Goal: Answer question/provide support

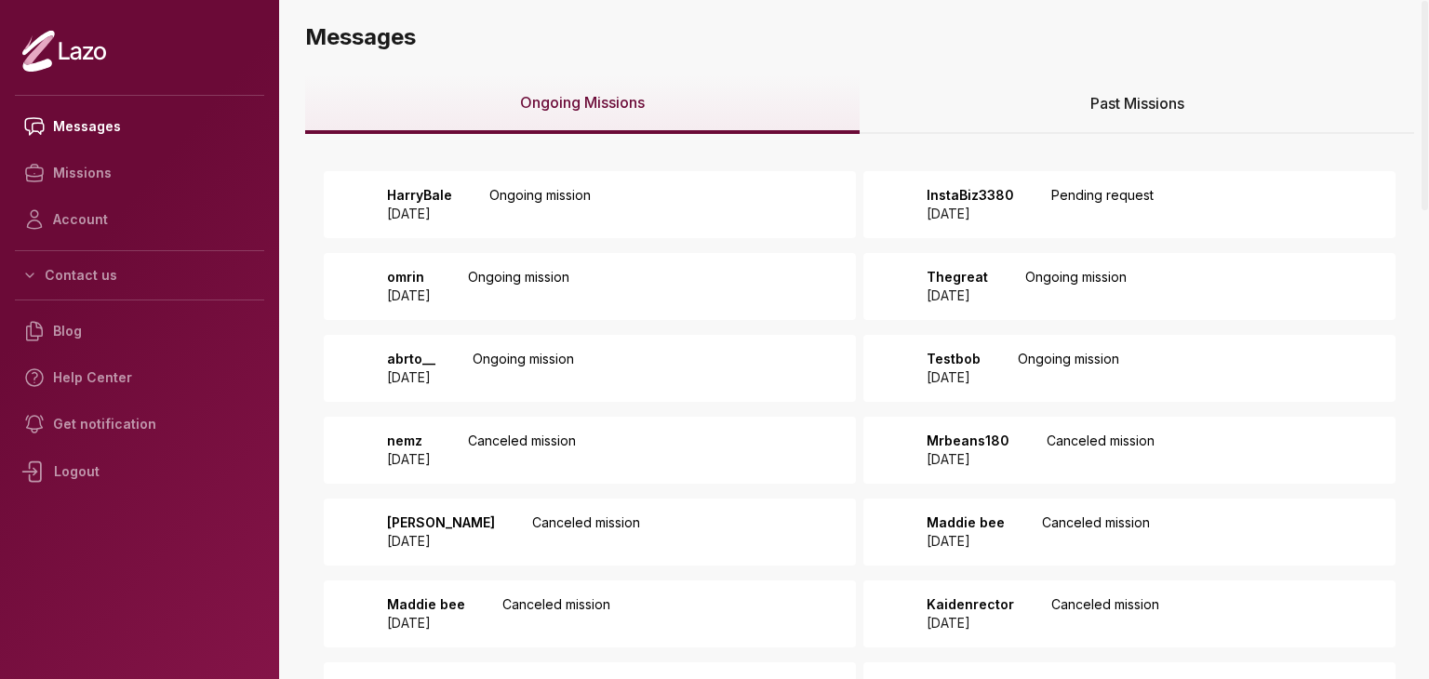
click at [736, 186] on div "HarryBale [DATE] Ongoing mission" at bounding box center [590, 204] width 532 height 67
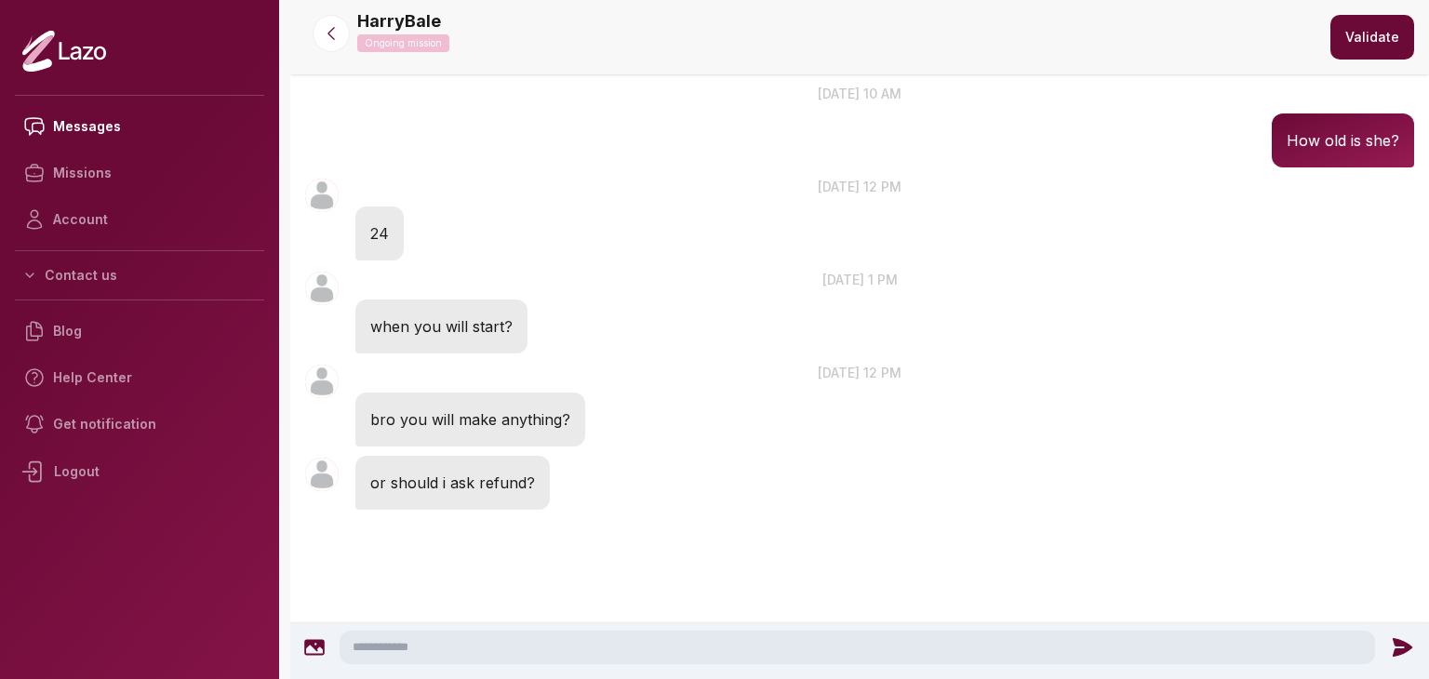
scroll to position [823, 0]
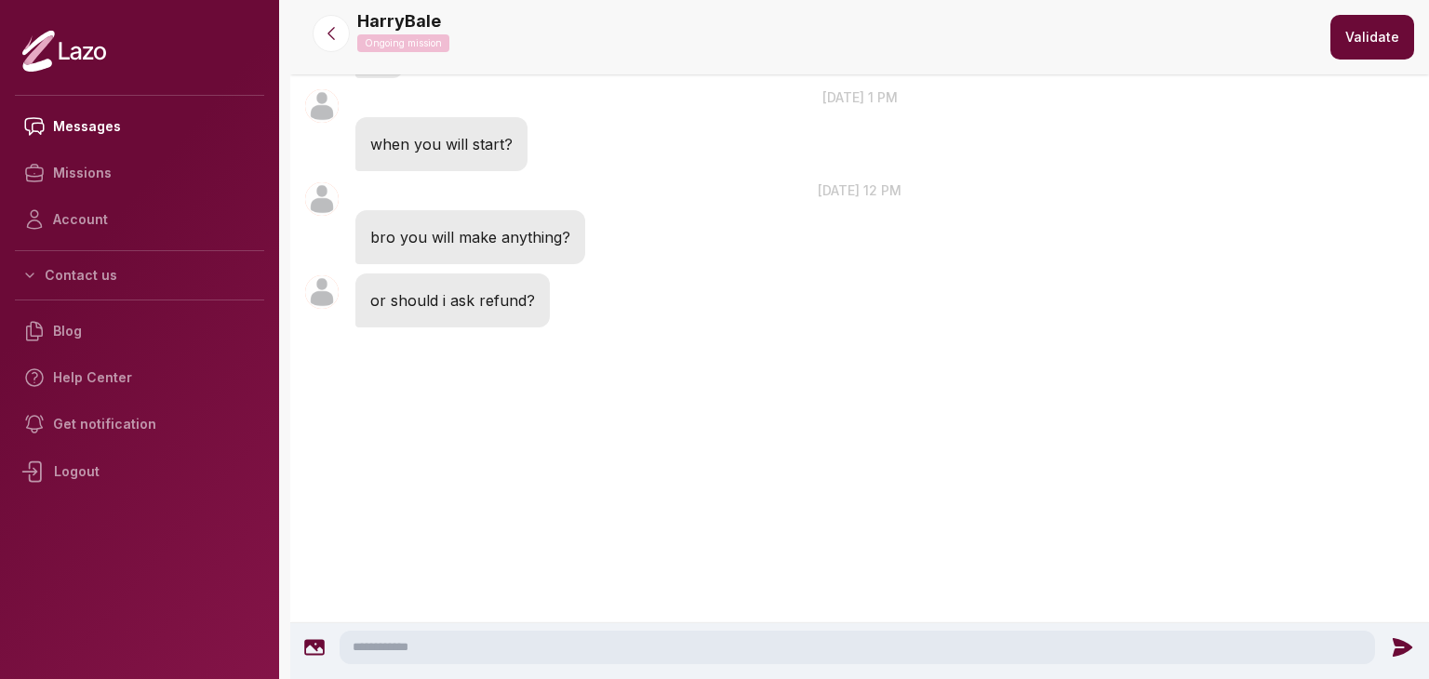
click at [597, 659] on textarea at bounding box center [857, 647] width 1035 height 33
type textarea "**********"
click at [1406, 648] on icon at bounding box center [1406, 647] width 20 height 19
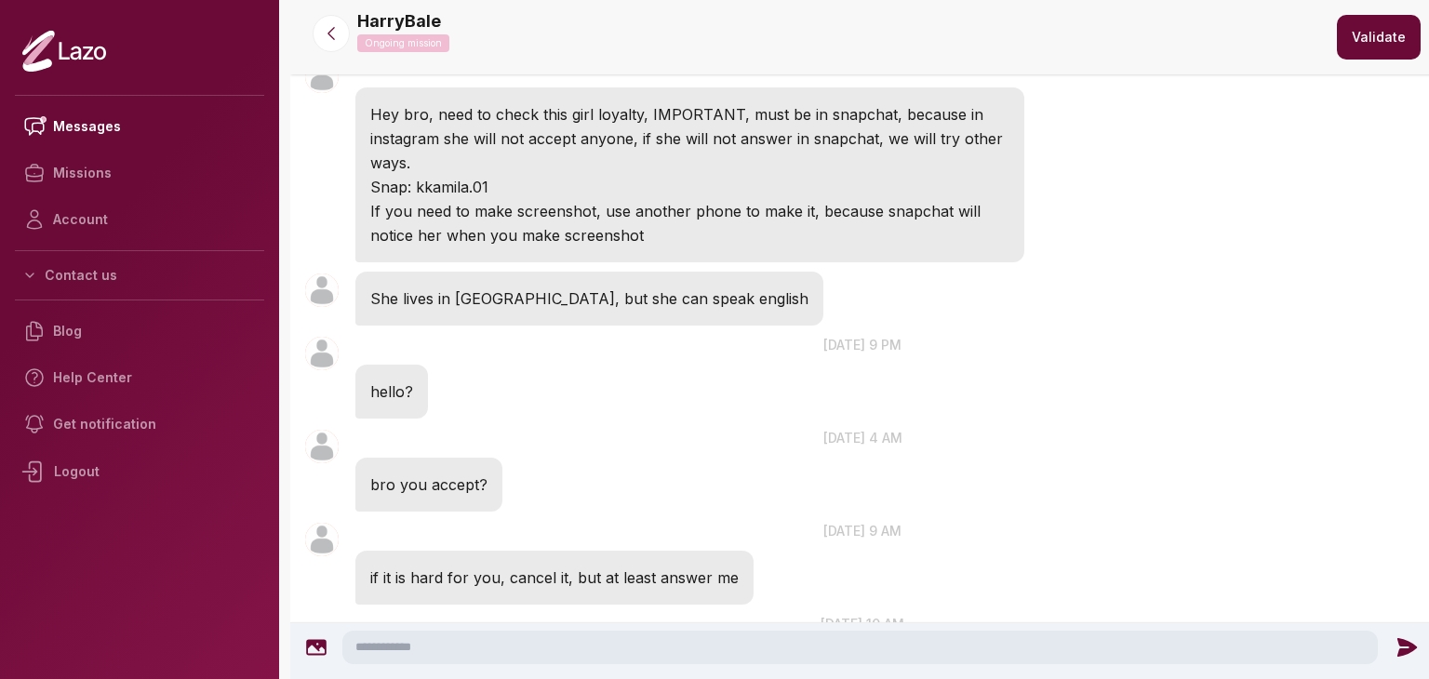
scroll to position [0, 0]
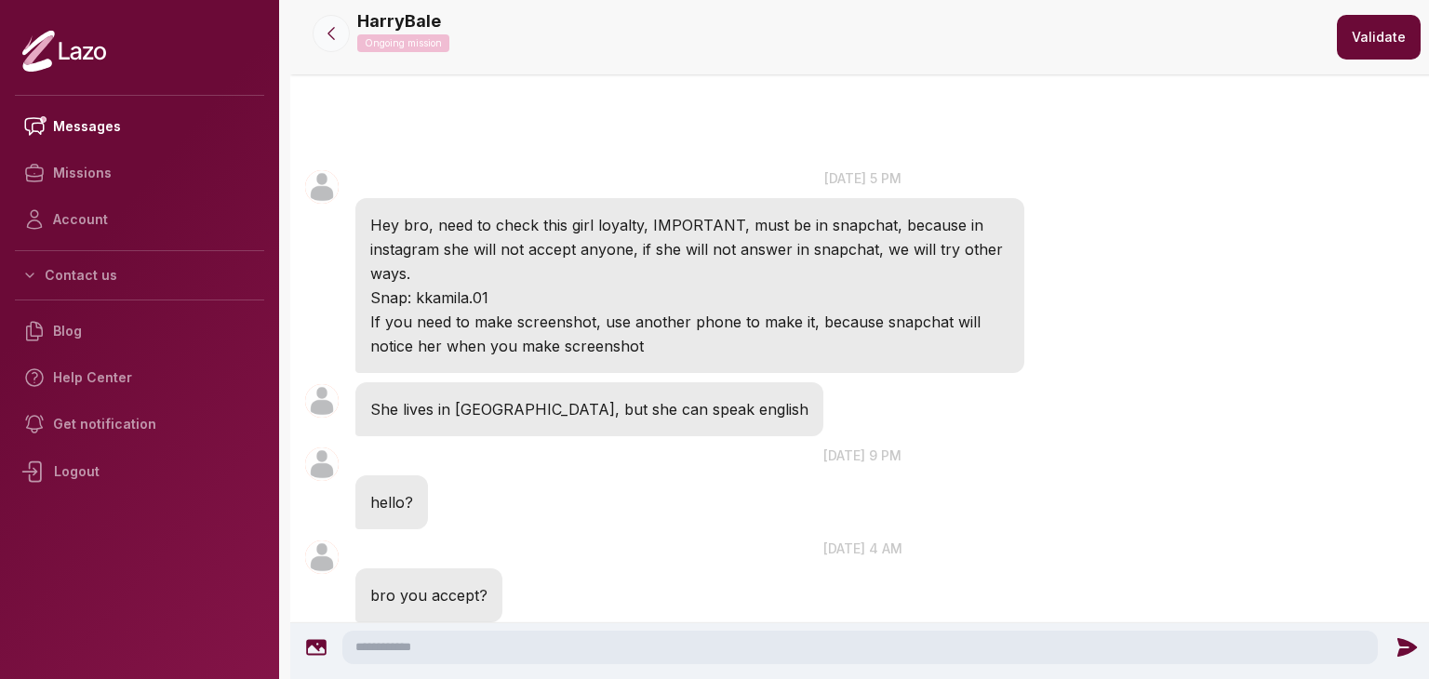
click at [327, 35] on icon at bounding box center [331, 33] width 19 height 19
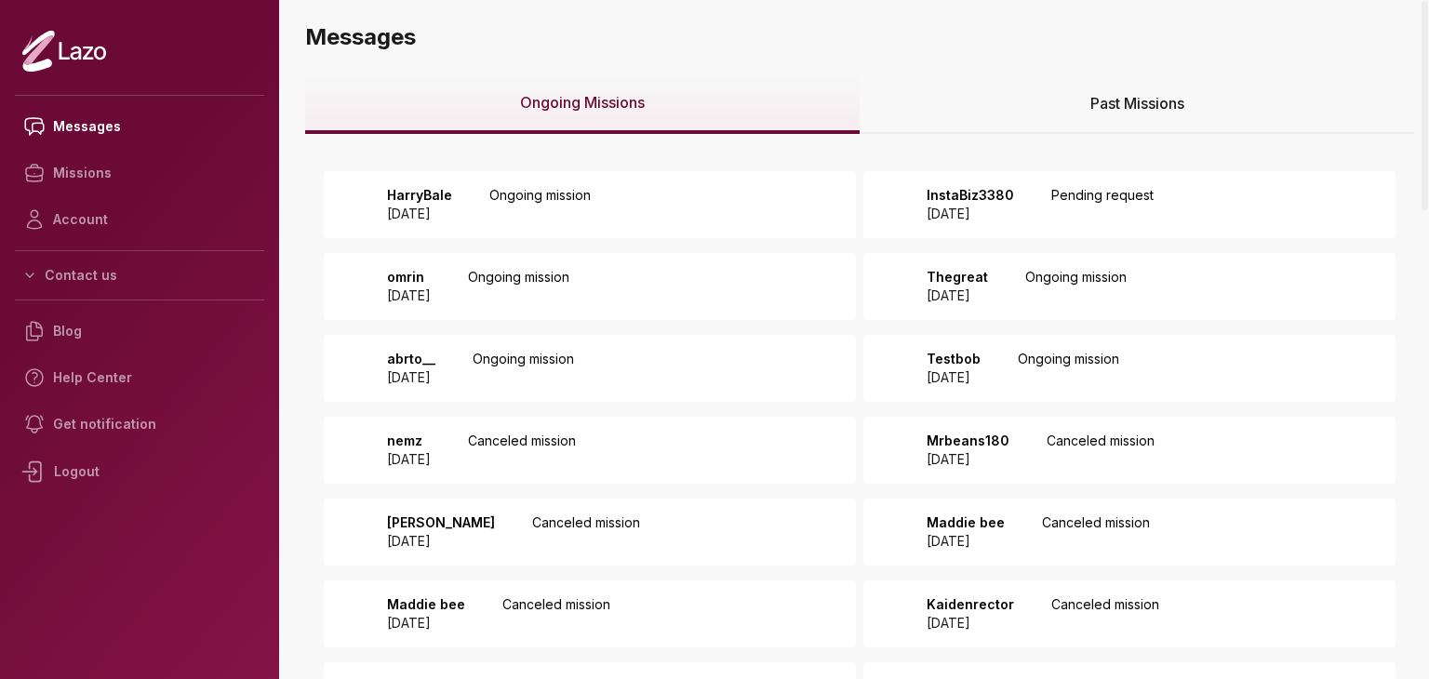
click at [1111, 230] on div "InstaBiz3380 2025 August 14 Pending request" at bounding box center [1129, 204] width 532 height 67
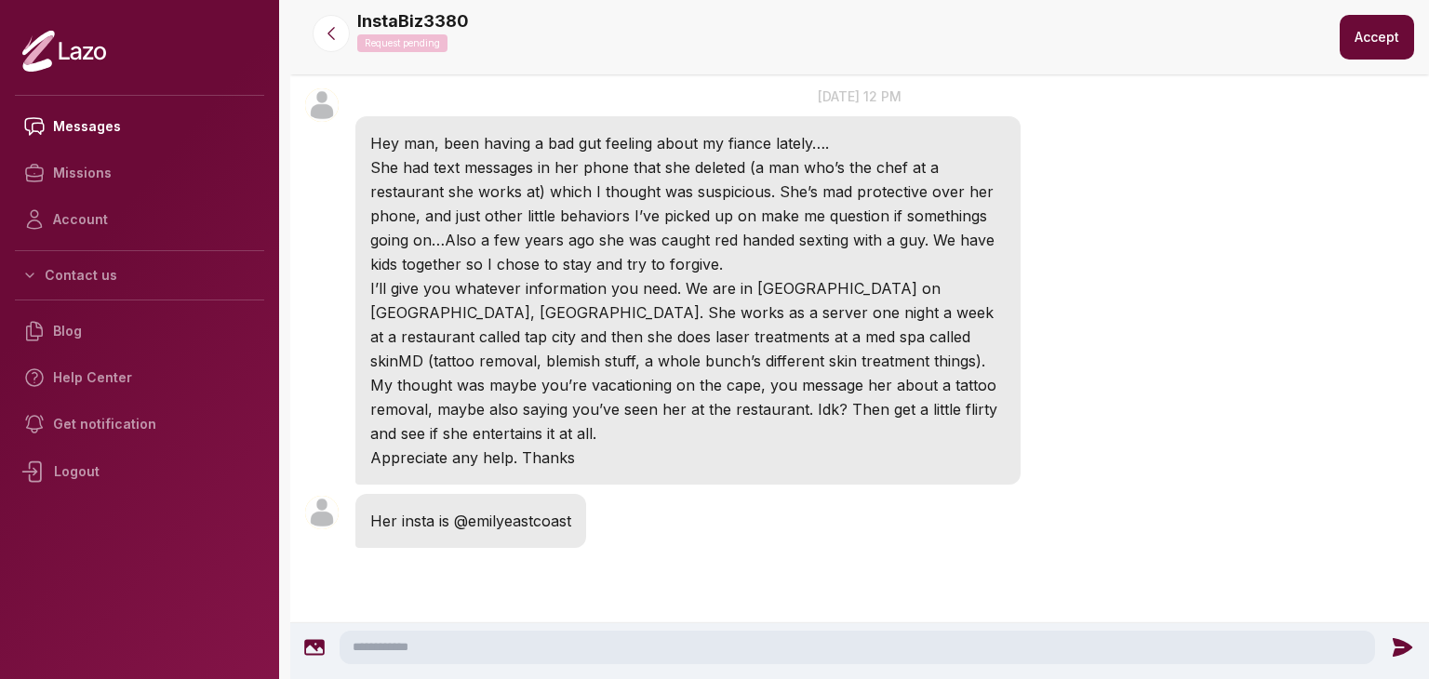
scroll to position [104, 0]
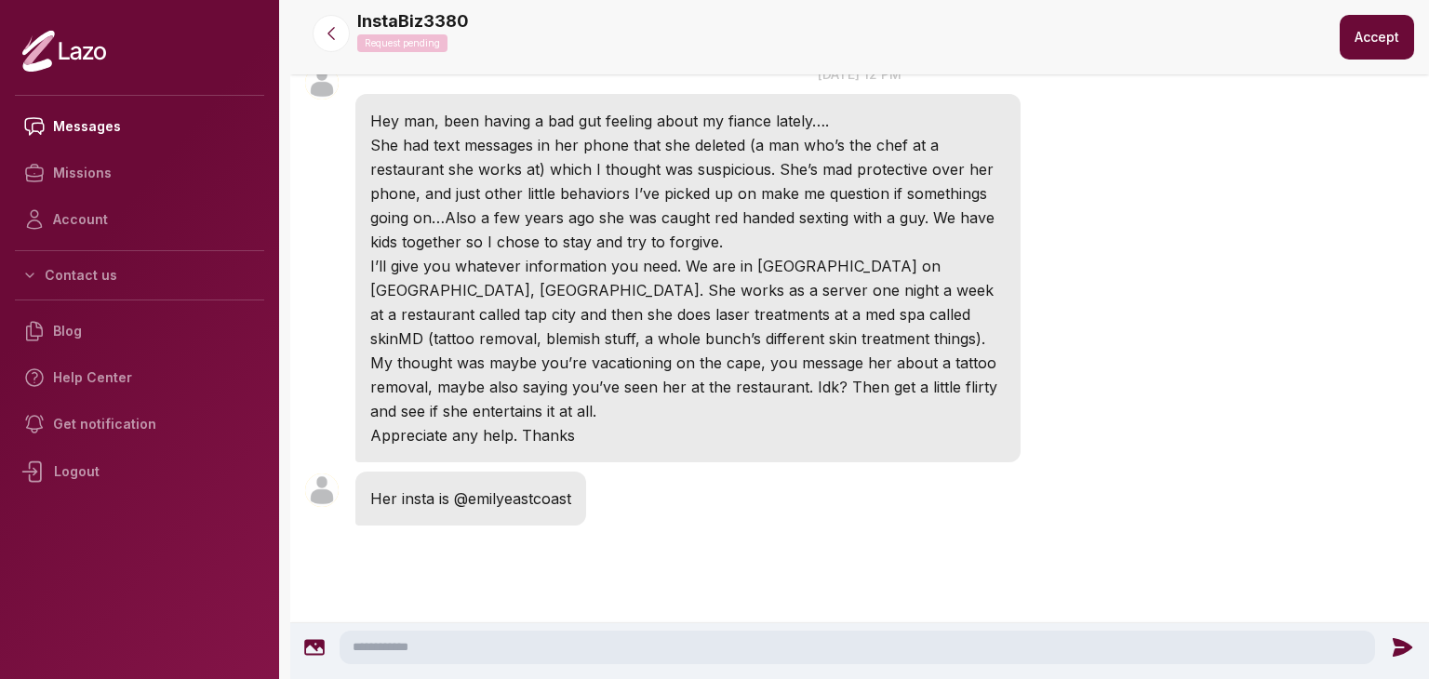
click at [697, 646] on textarea at bounding box center [857, 647] width 1035 height 33
type textarea "**********"
click at [1401, 641] on icon at bounding box center [1406, 647] width 20 height 19
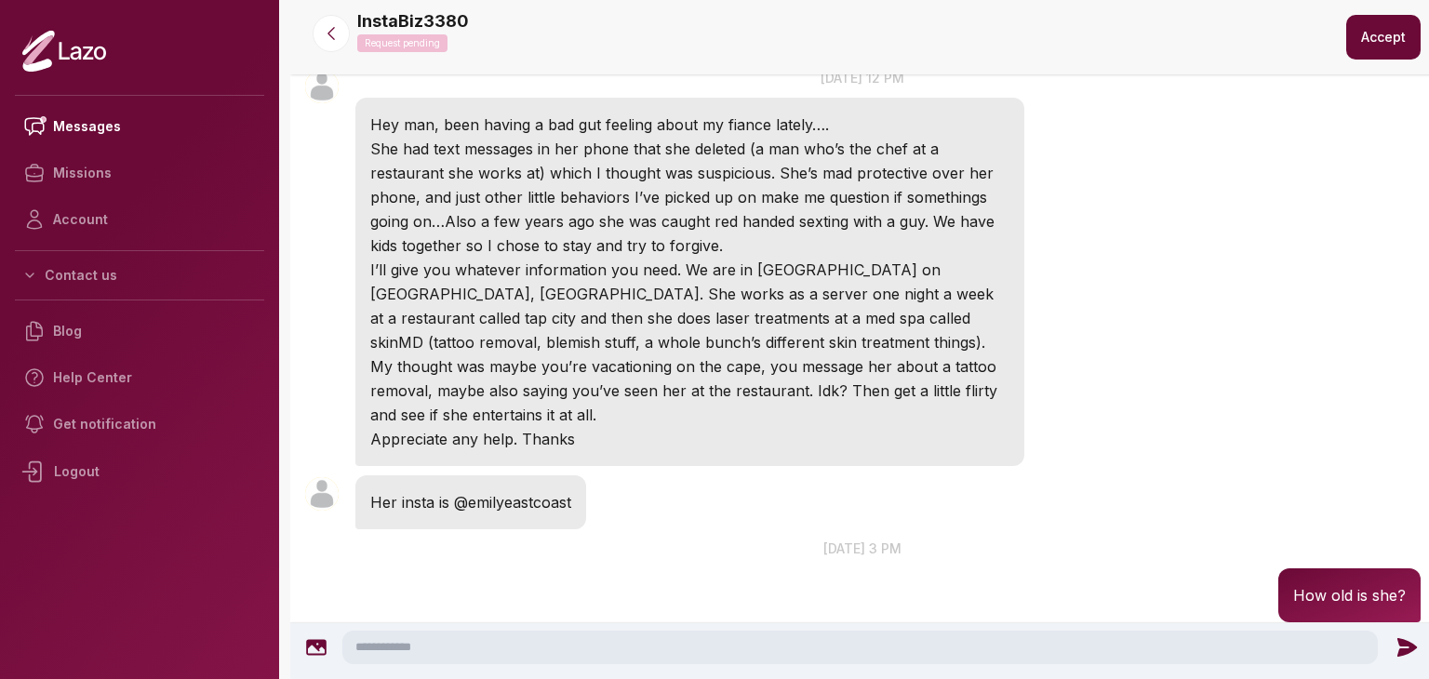
scroll to position [98, 0]
click at [331, 42] on icon at bounding box center [331, 33] width 19 height 19
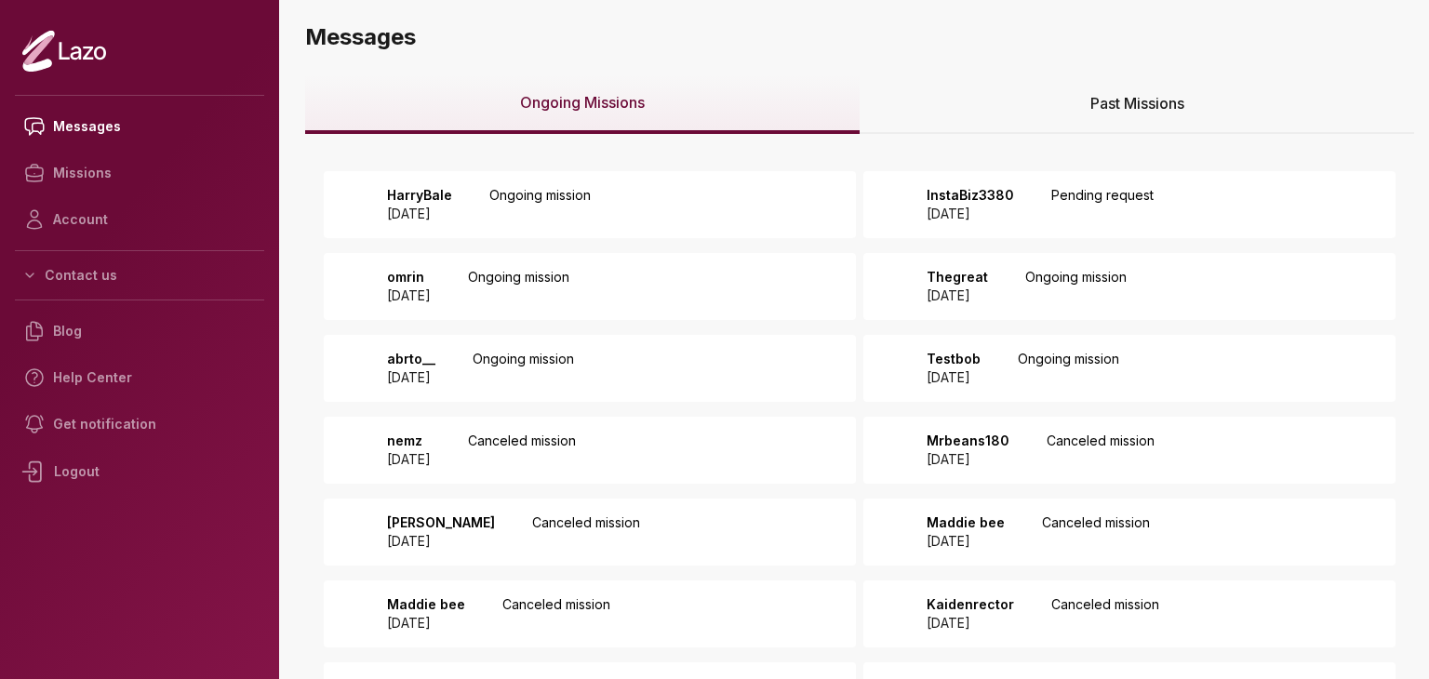
click at [1026, 180] on div "InstaBiz3380 [DATE] Pending request" at bounding box center [1129, 204] width 532 height 67
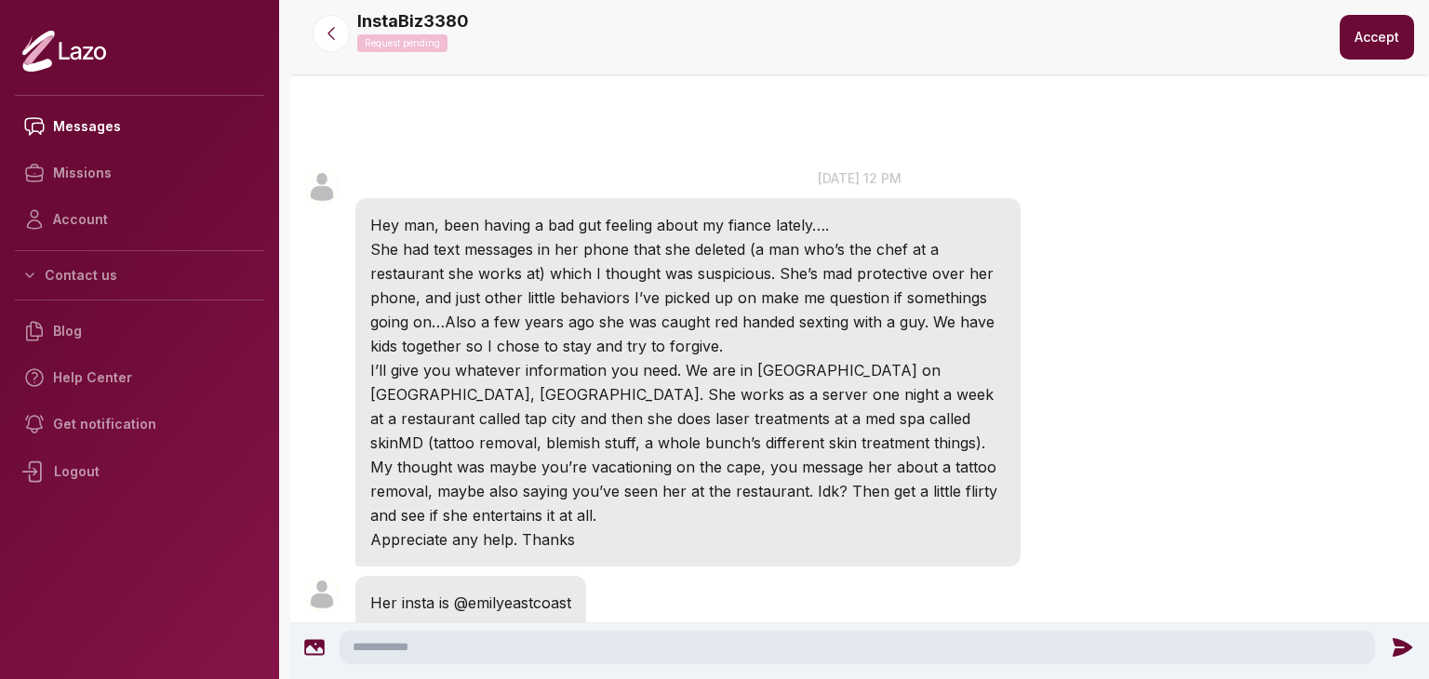
click at [1383, 47] on button "Accept" at bounding box center [1377, 37] width 74 height 45
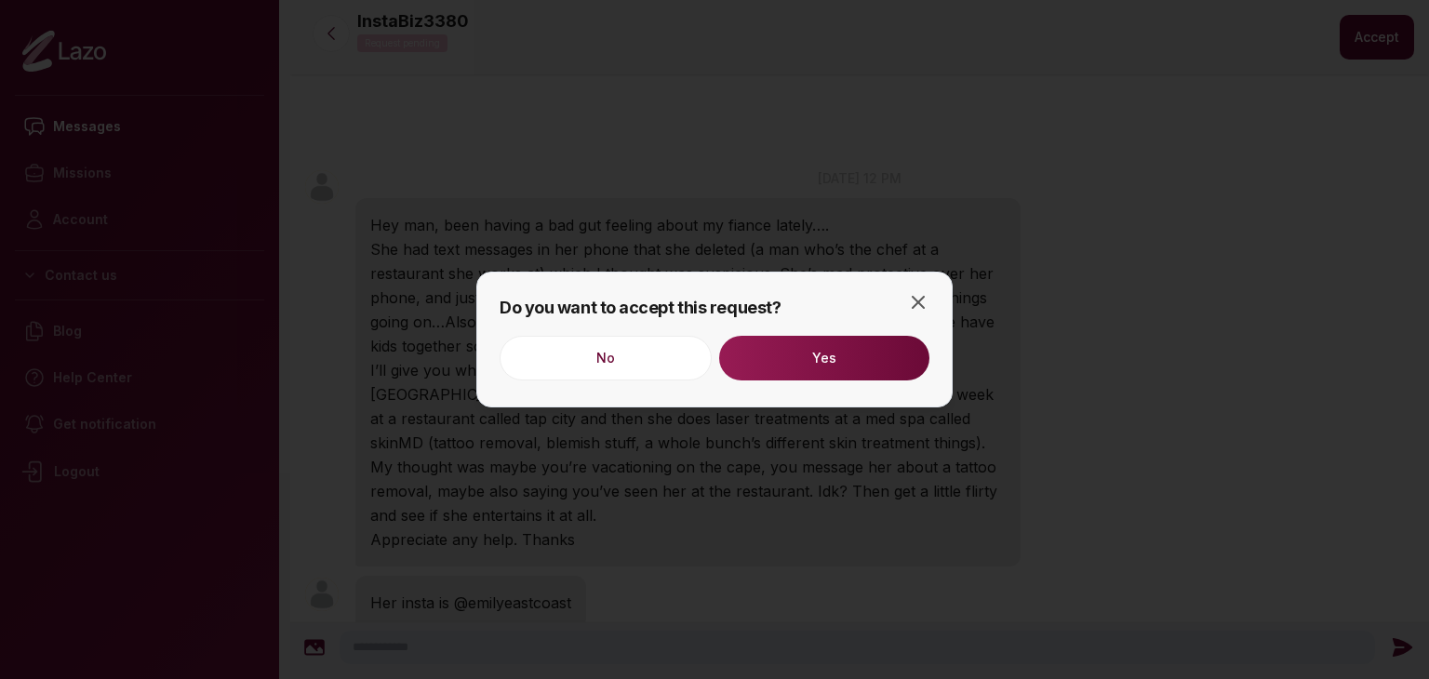
click at [867, 354] on button "Yes" at bounding box center [824, 358] width 210 height 45
click at [912, 311] on icon "button" at bounding box center [918, 302] width 22 height 22
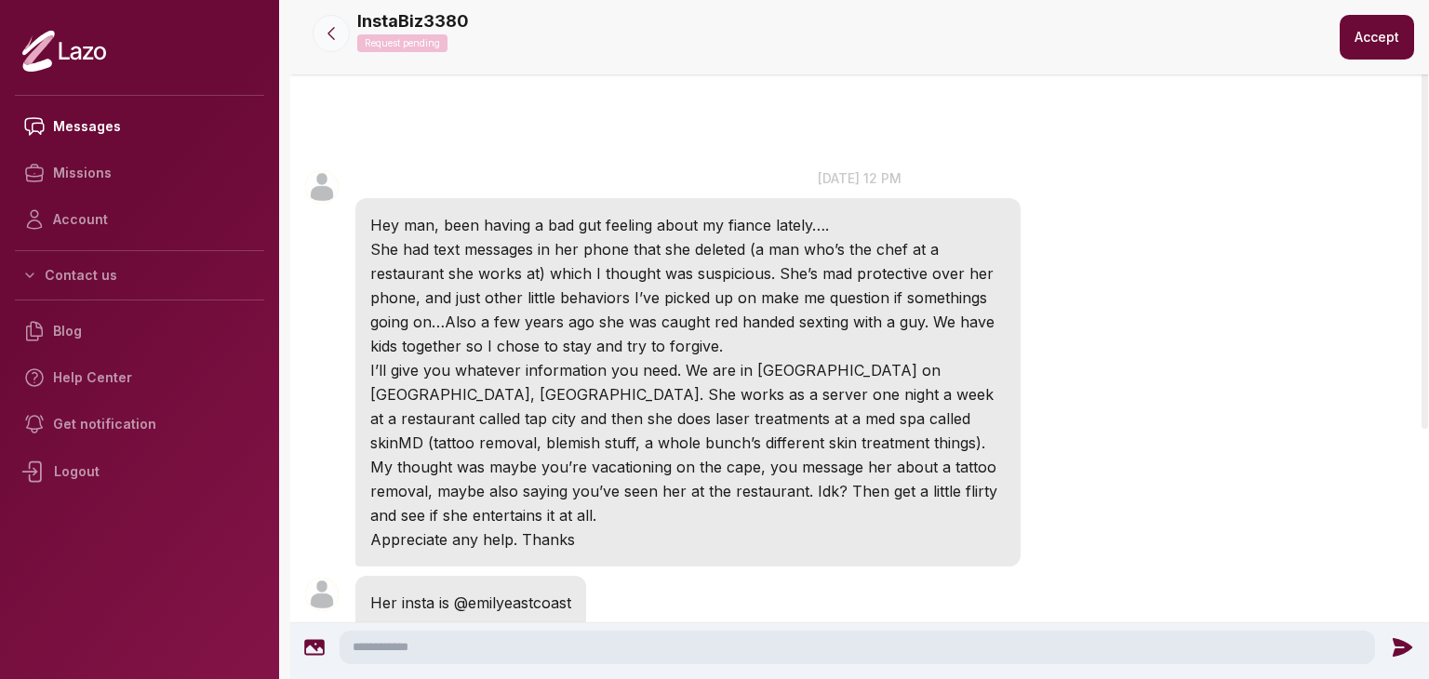
click at [331, 42] on icon at bounding box center [331, 33] width 19 height 19
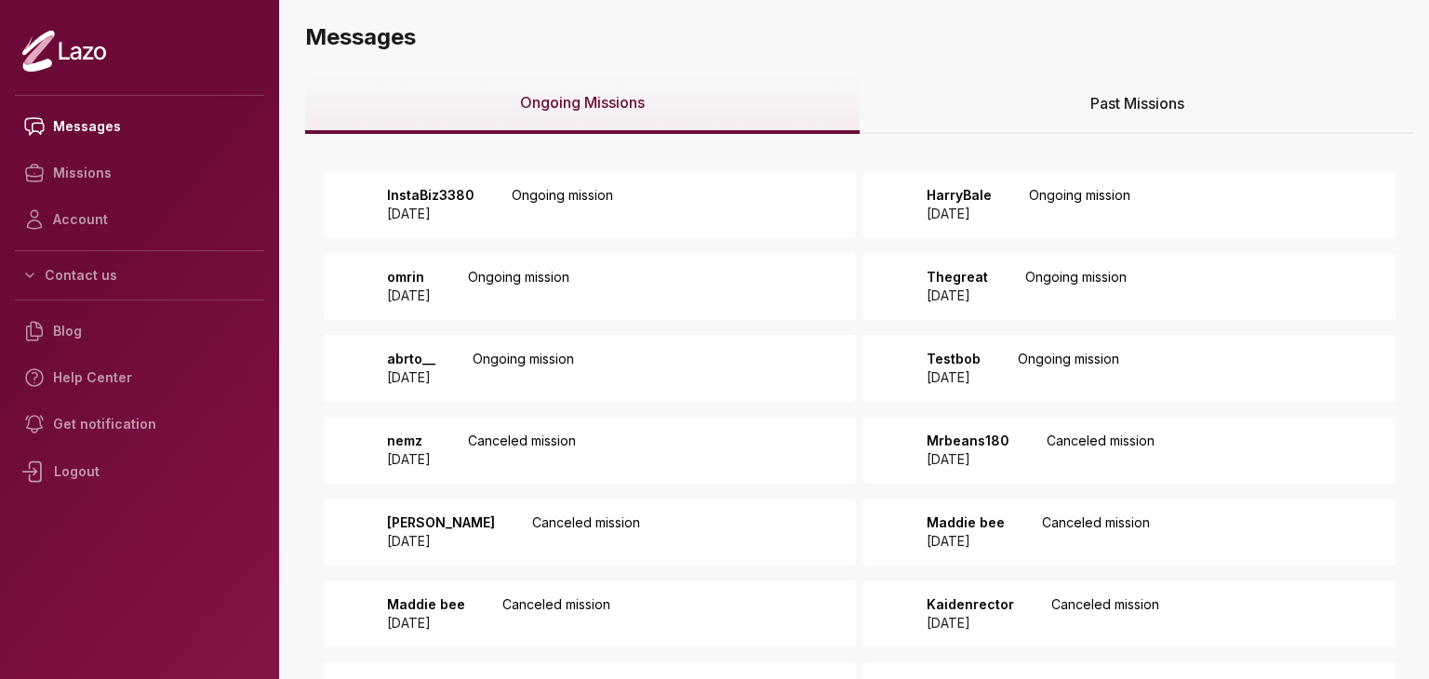
click at [661, 273] on div "omrin [DATE] Ongoing mission" at bounding box center [590, 286] width 532 height 67
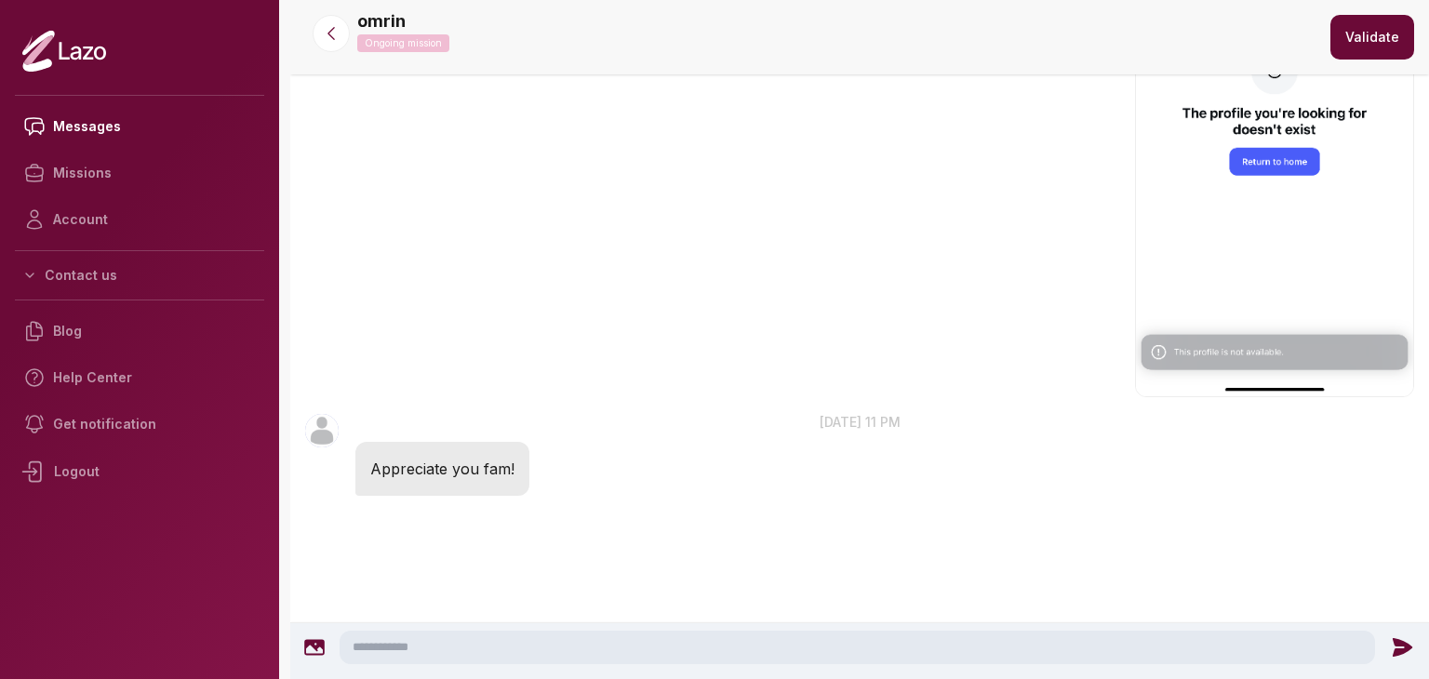
scroll to position [1350, 0]
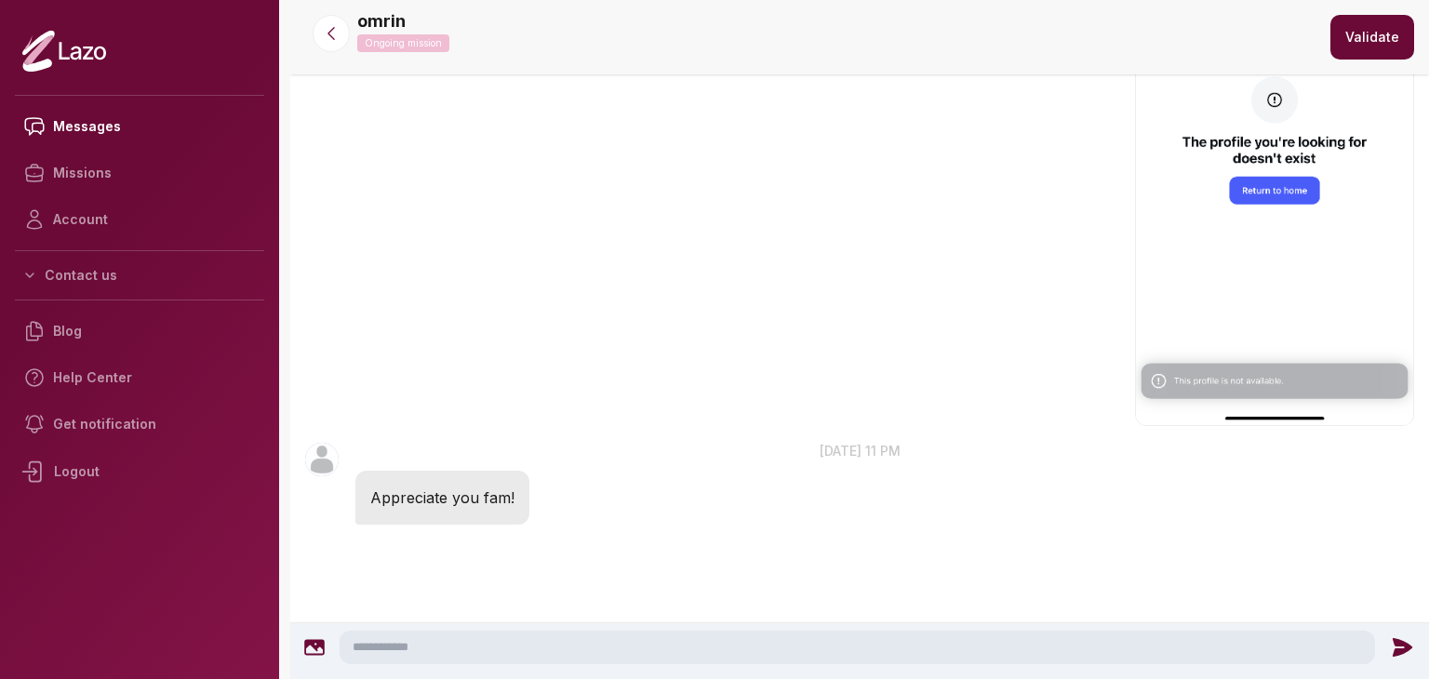
click at [1358, 46] on button "Validate" at bounding box center [1372, 37] width 84 height 45
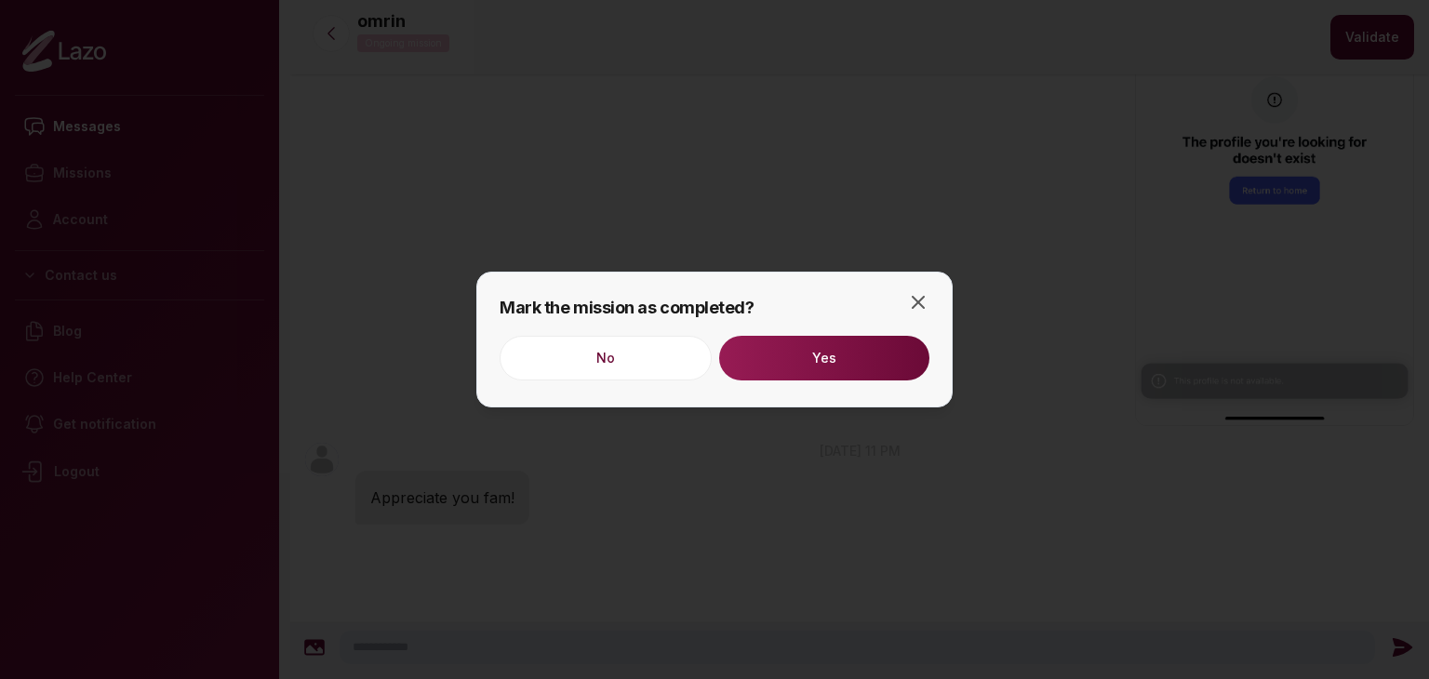
click at [844, 362] on button "Yes" at bounding box center [824, 358] width 210 height 45
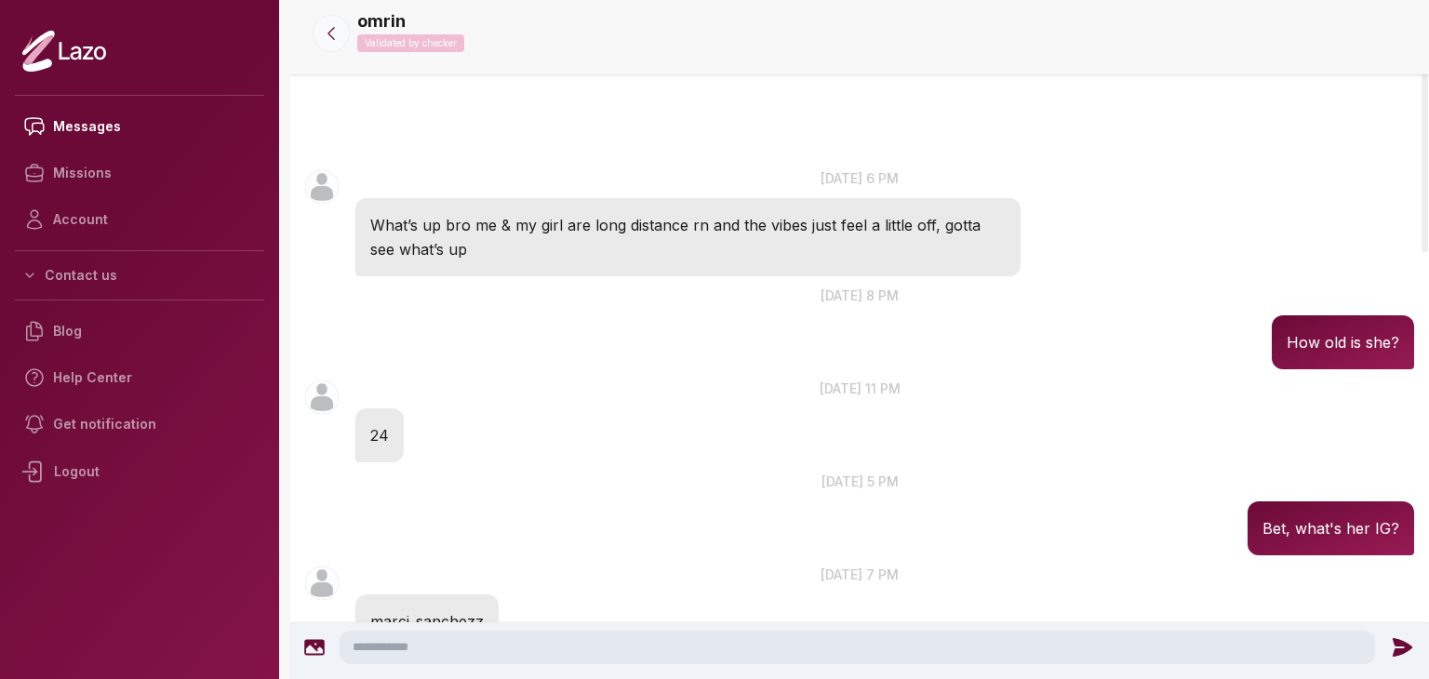
click at [336, 34] on icon at bounding box center [331, 33] width 19 height 19
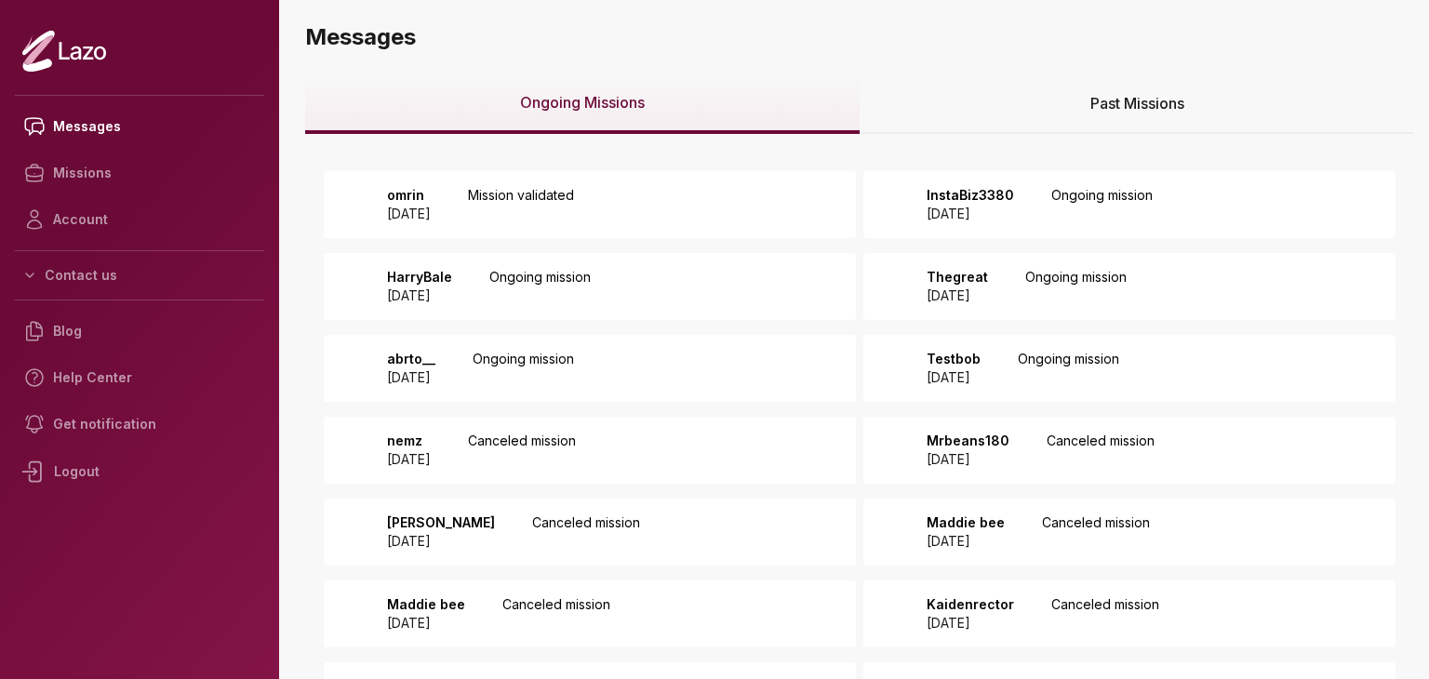
click at [988, 290] on p "2025 August 11" at bounding box center [957, 296] width 61 height 19
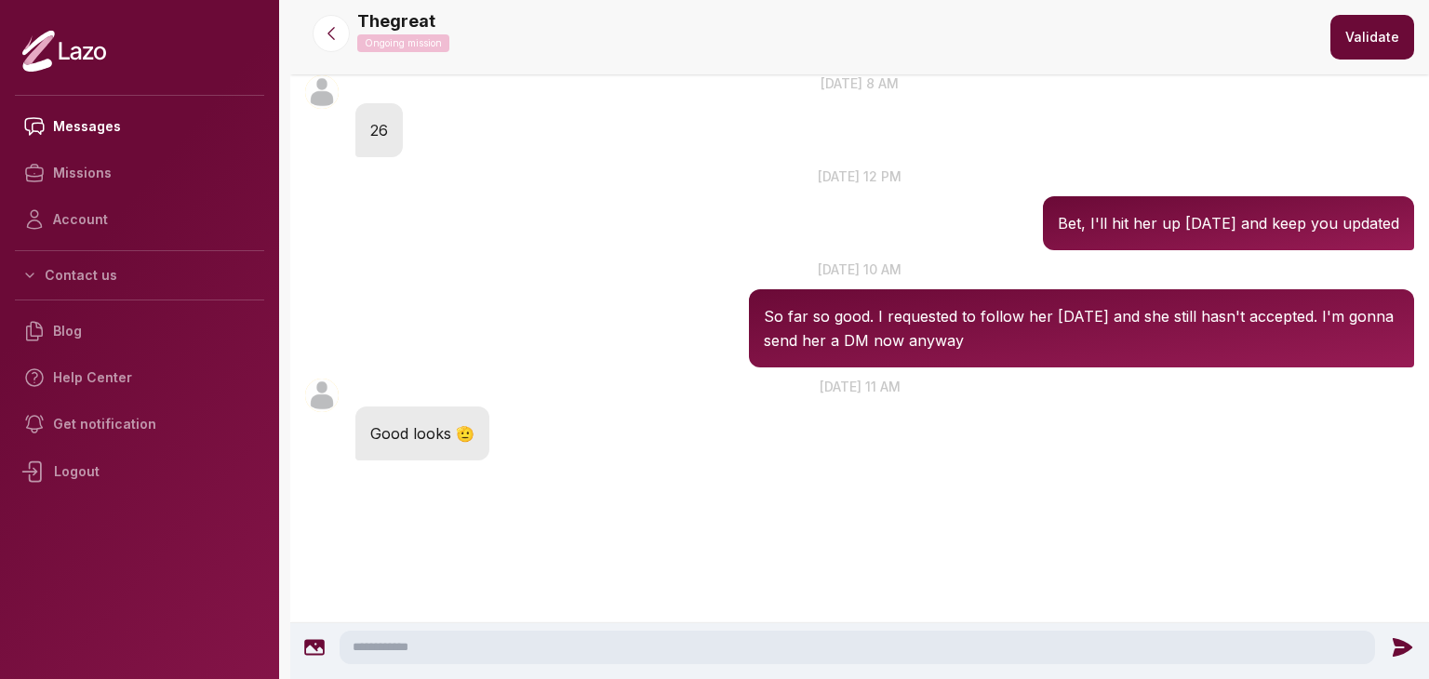
scroll to position [385, 0]
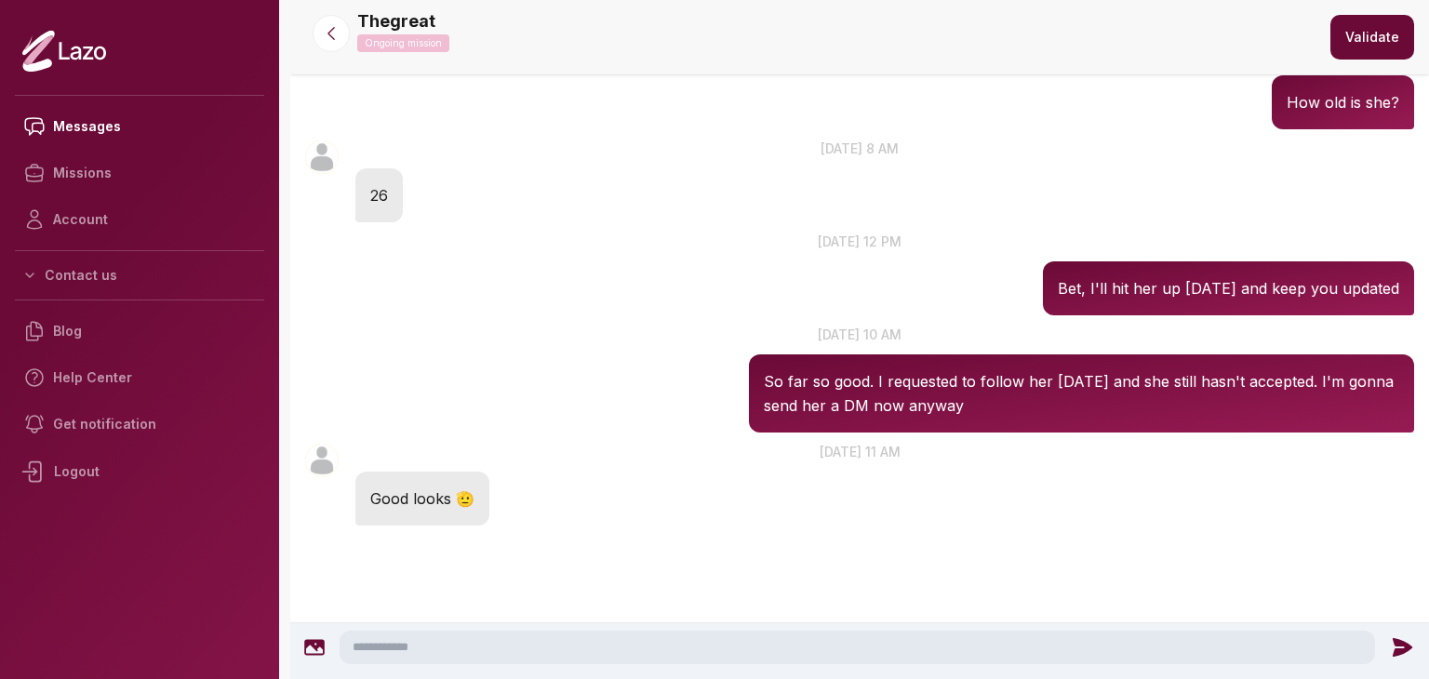
click at [633, 626] on div at bounding box center [859, 651] width 1139 height 56
click at [628, 641] on textarea at bounding box center [857, 647] width 1035 height 33
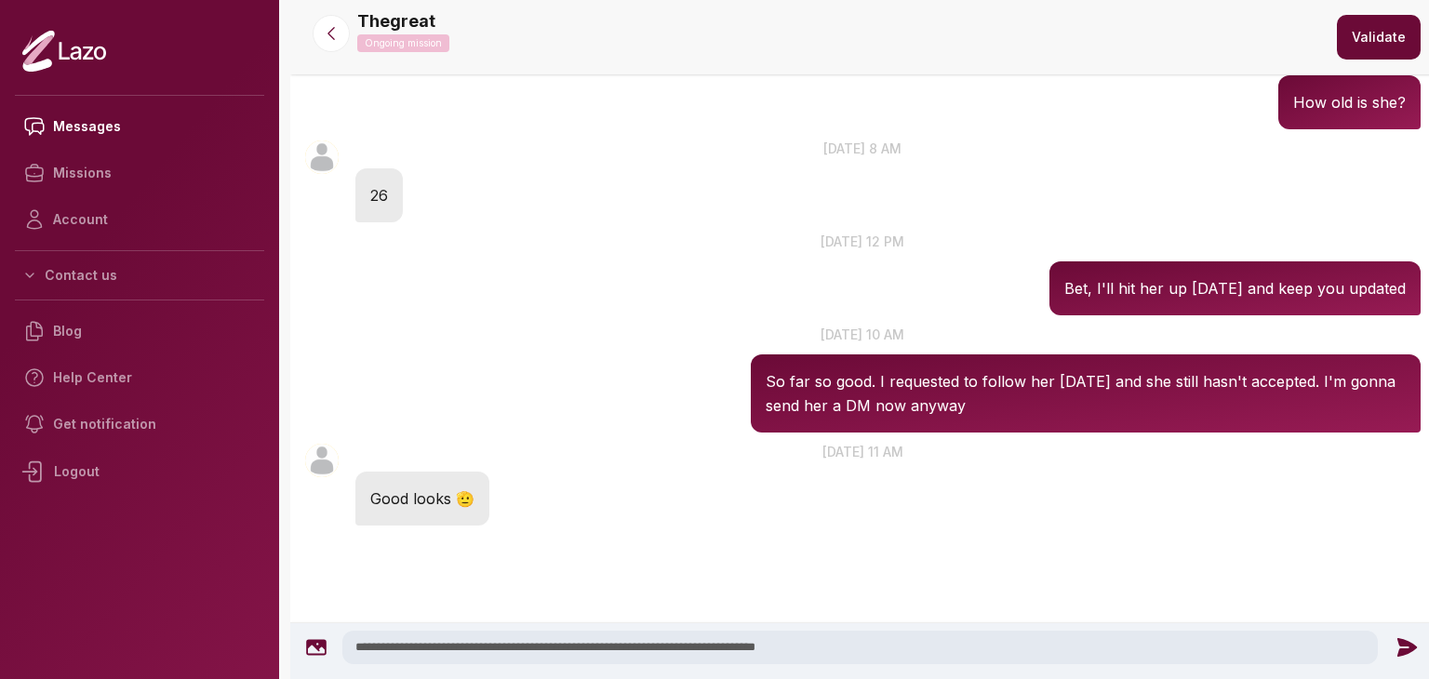
type textarea "**********"
click at [1403, 641] on icon at bounding box center [1406, 647] width 20 height 19
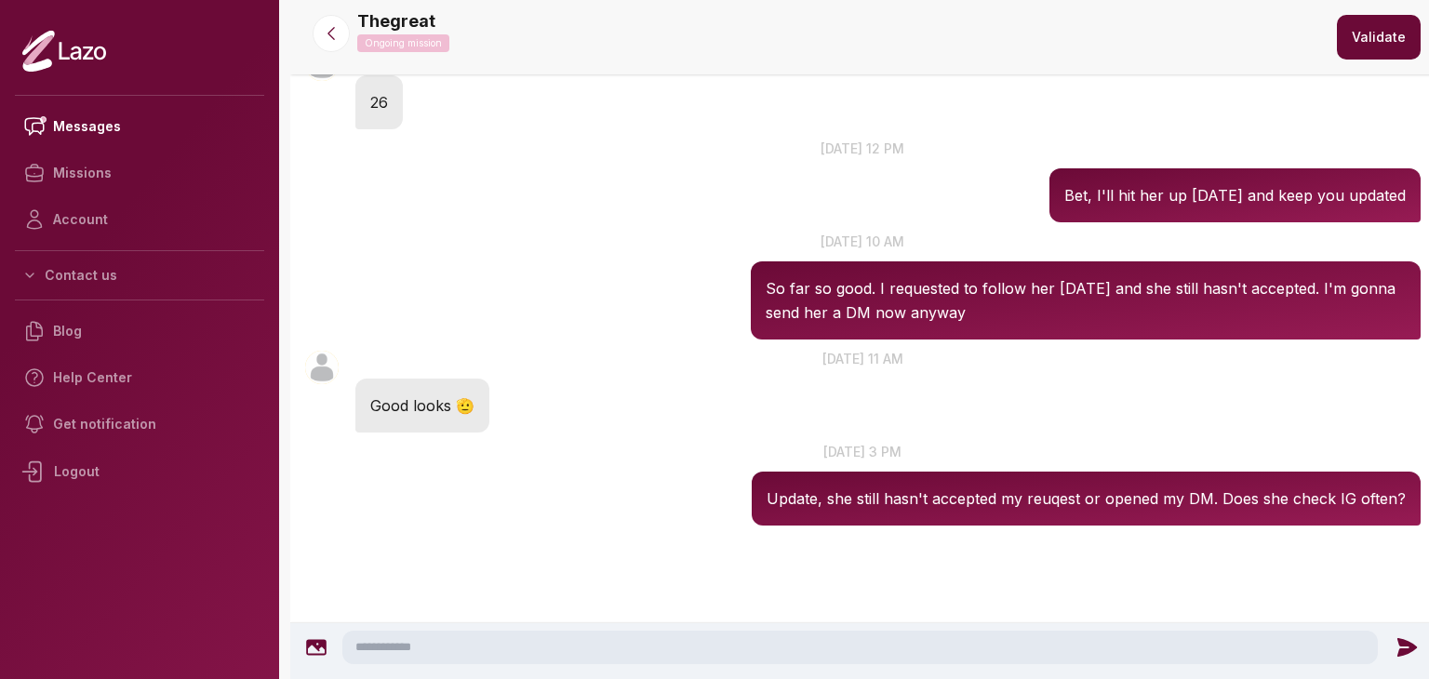
scroll to position [676, 0]
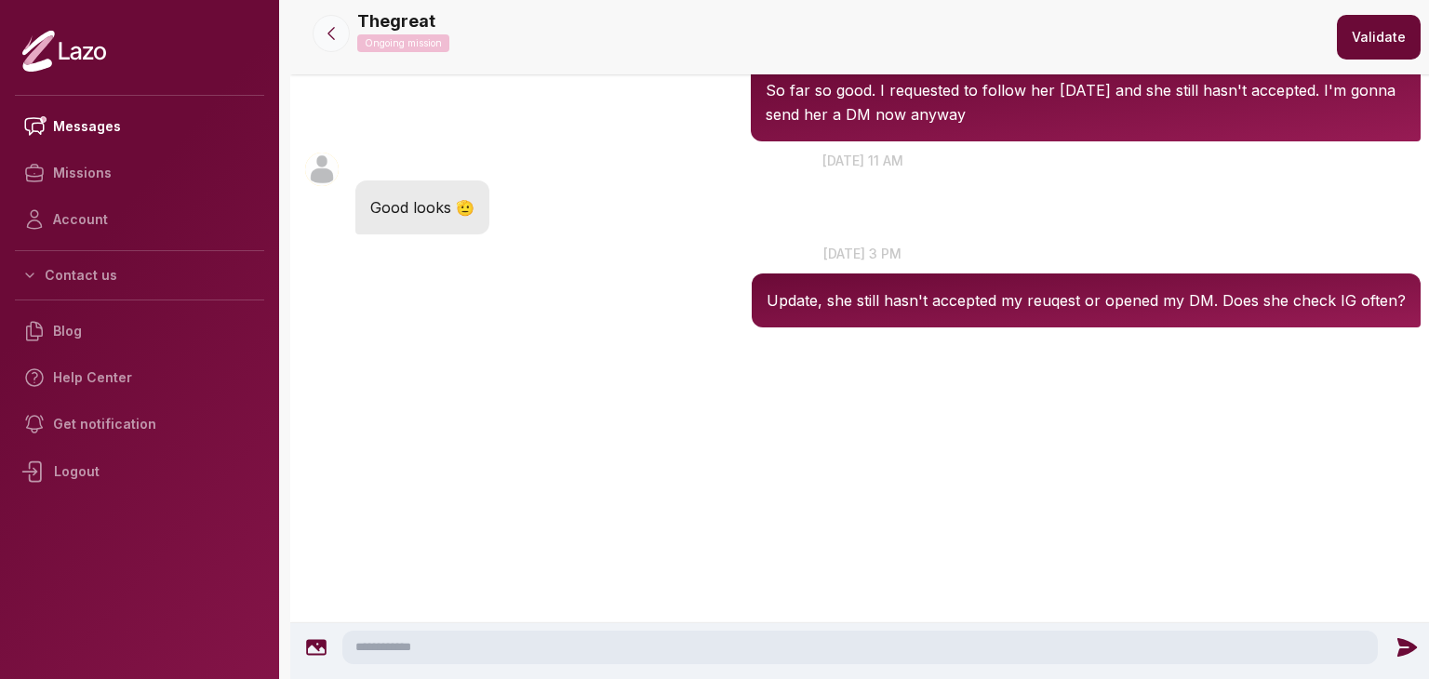
click at [324, 33] on icon at bounding box center [331, 33] width 19 height 19
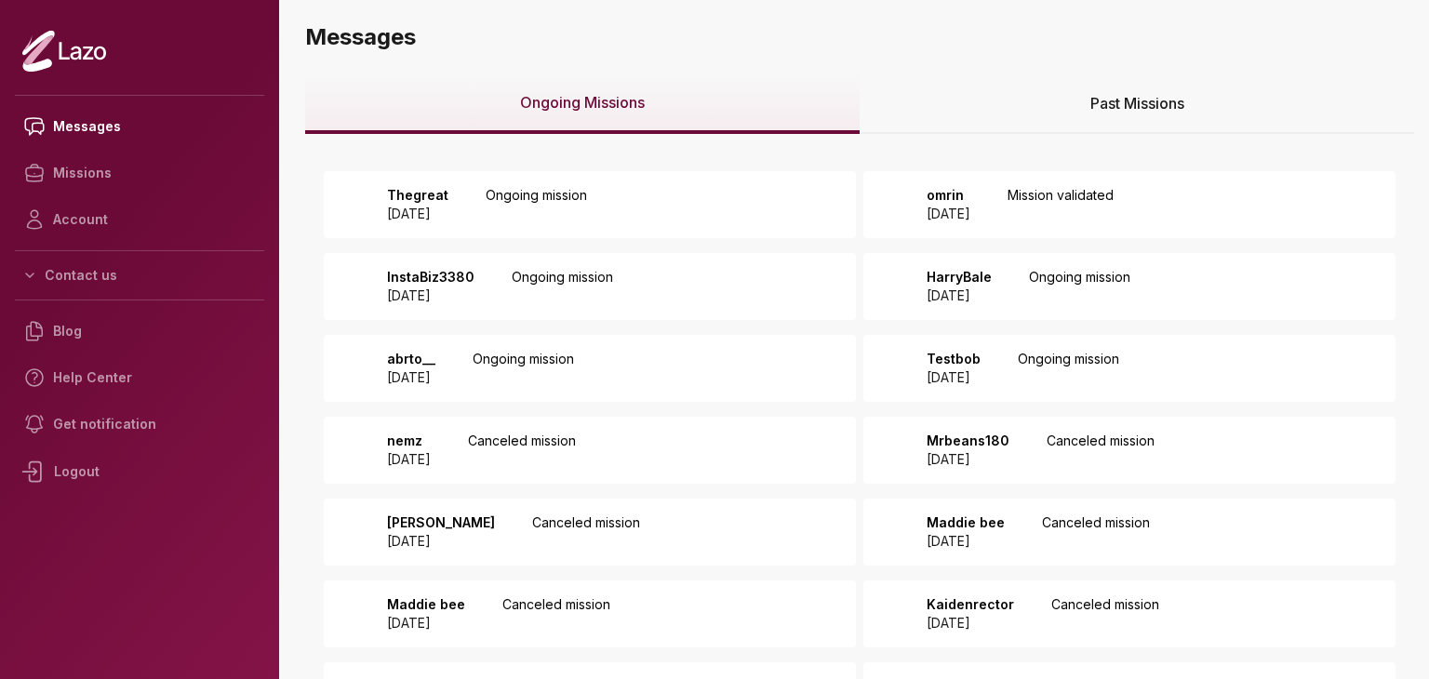
click at [719, 381] on div "abrto__ [DATE] Ongoing mission" at bounding box center [590, 368] width 532 height 67
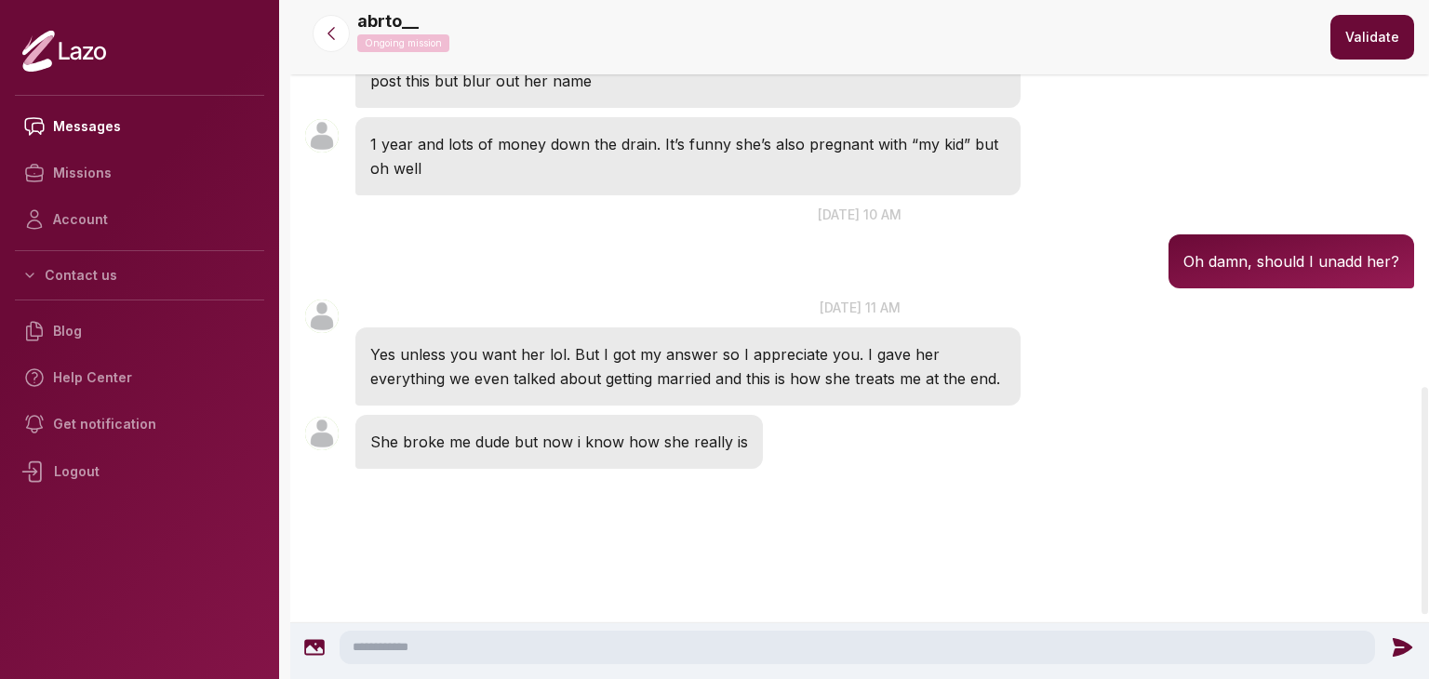
scroll to position [1146, 0]
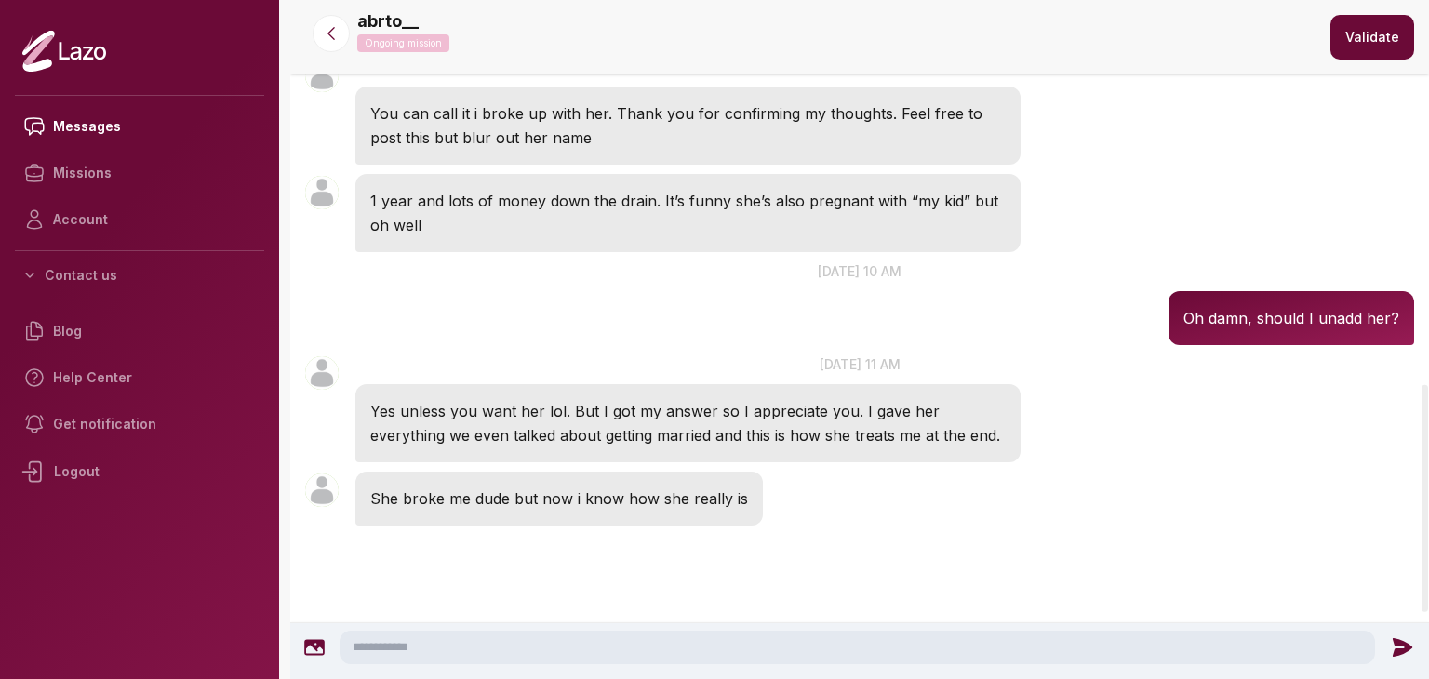
click at [1349, 49] on button "Validate" at bounding box center [1372, 37] width 84 height 45
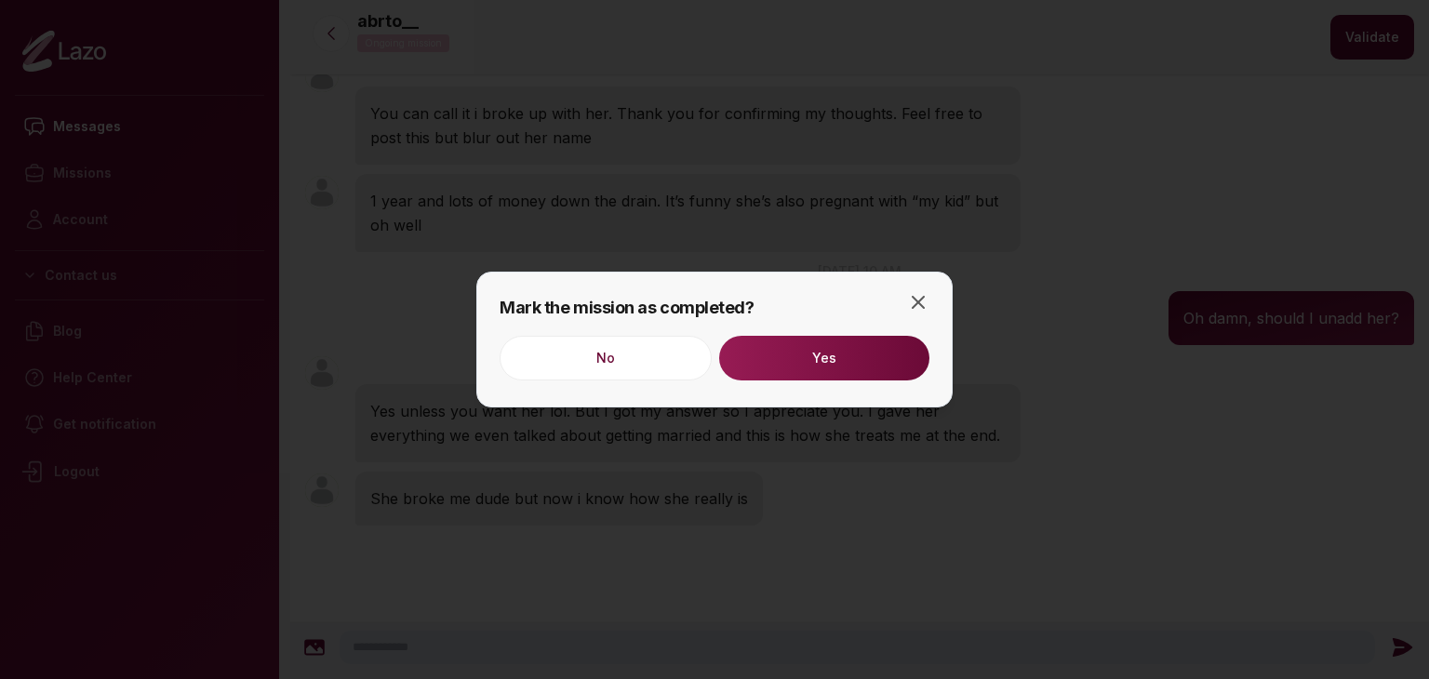
click at [856, 369] on button "Yes" at bounding box center [824, 358] width 210 height 45
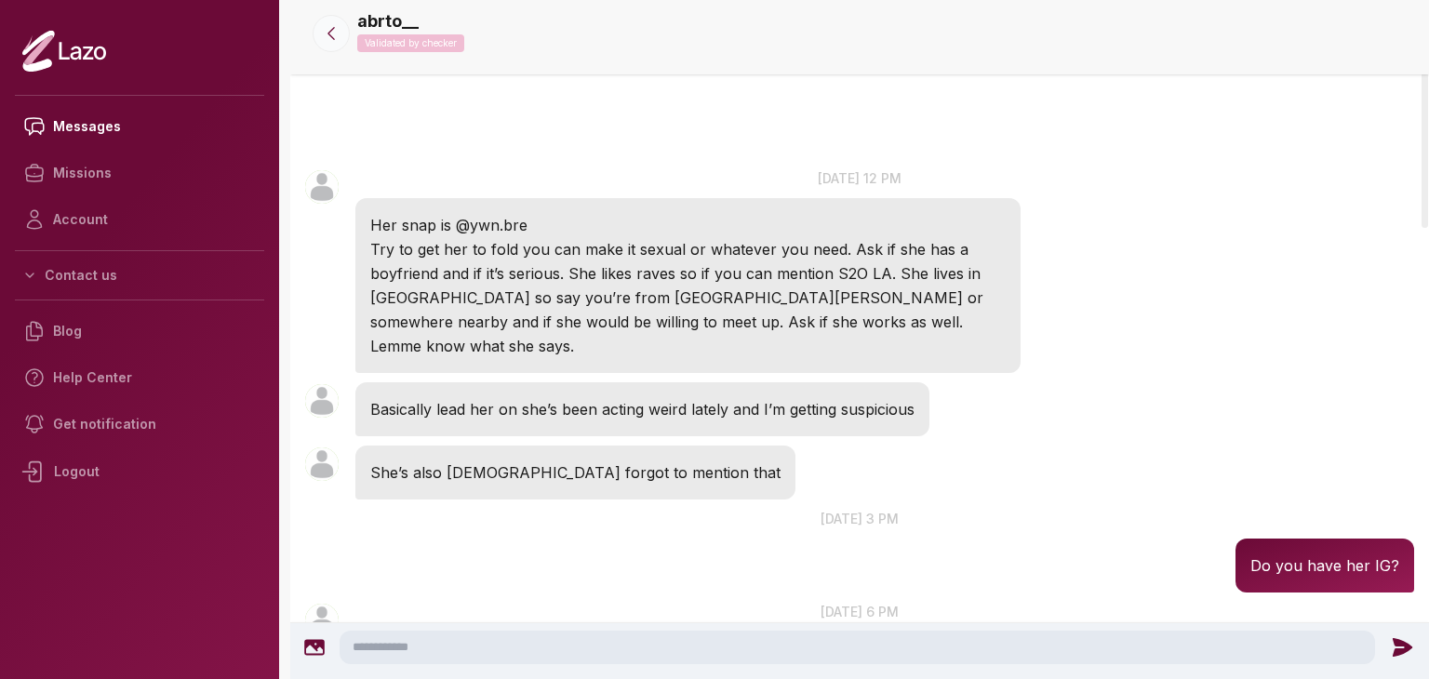
click at [332, 40] on icon at bounding box center [331, 33] width 19 height 19
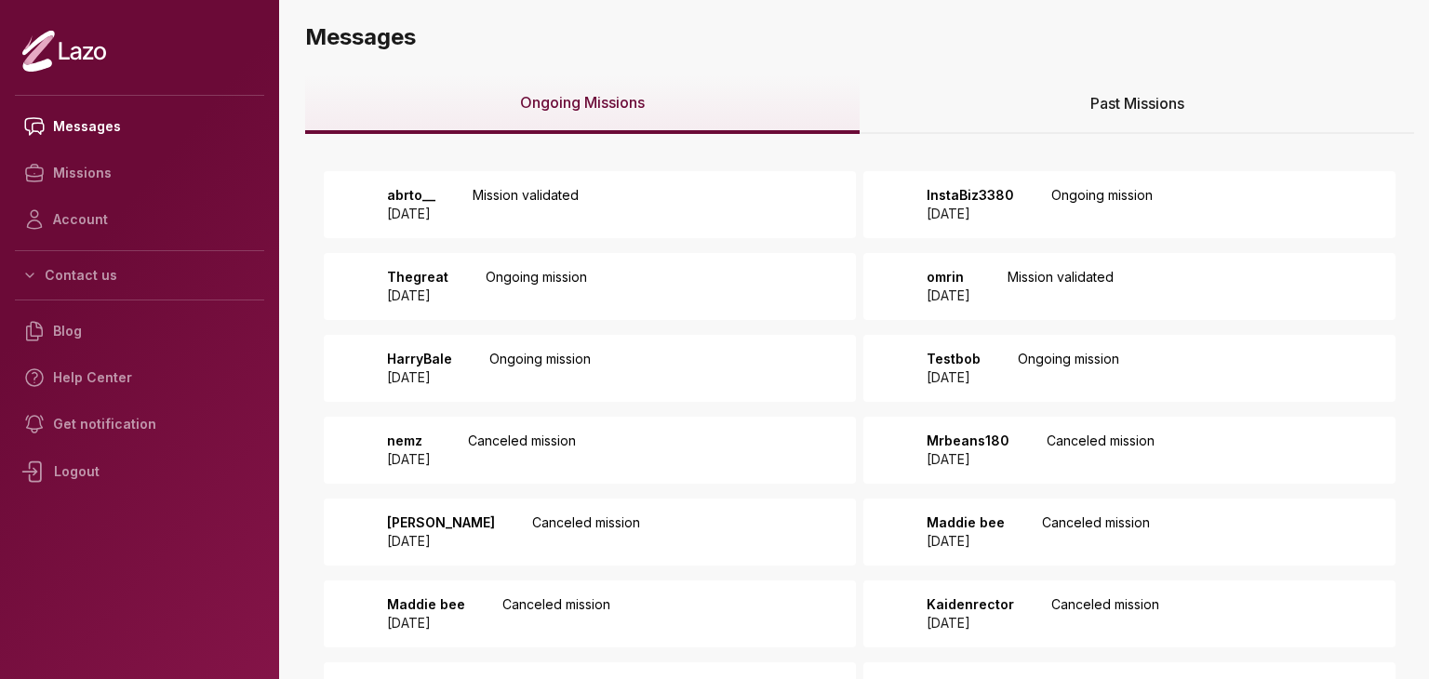
click at [1078, 381] on p "Ongoing mission" at bounding box center [1068, 368] width 101 height 37
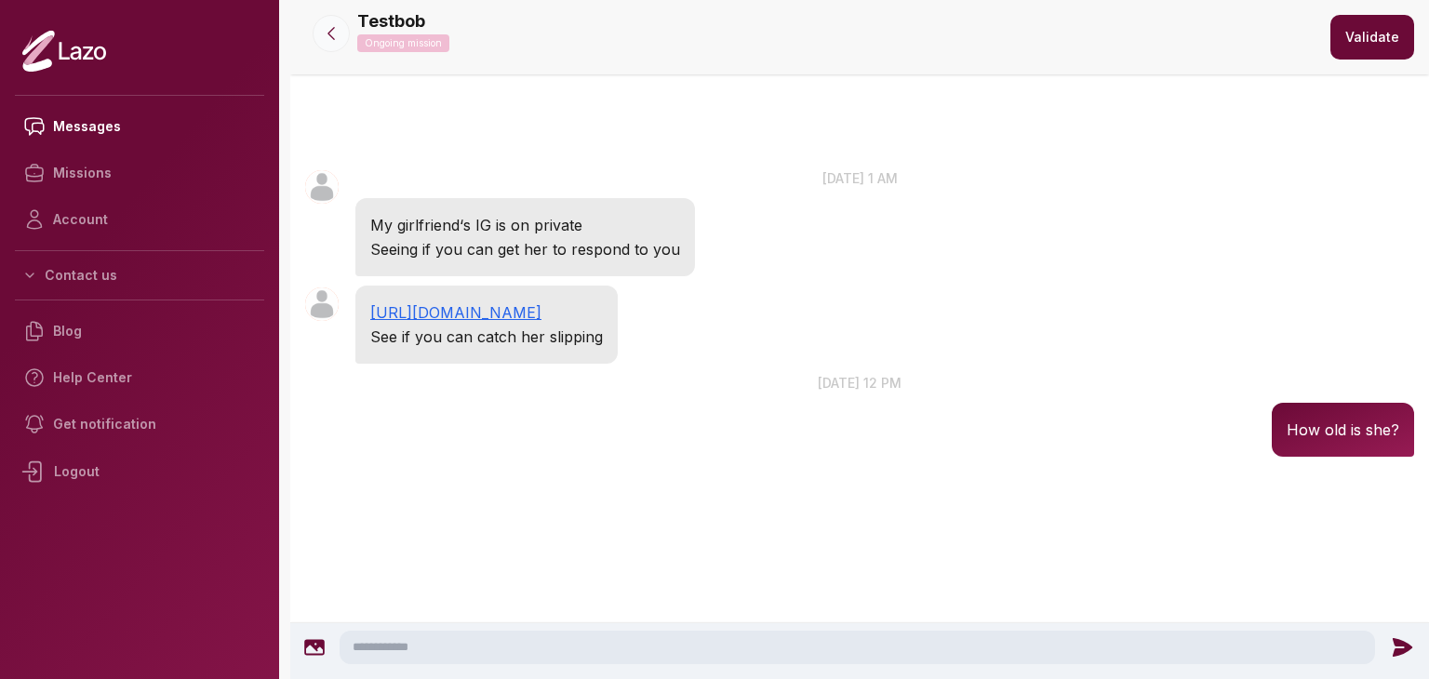
click at [327, 33] on icon at bounding box center [331, 33] width 19 height 19
